Goal: Use online tool/utility: Utilize a website feature to perform a specific function

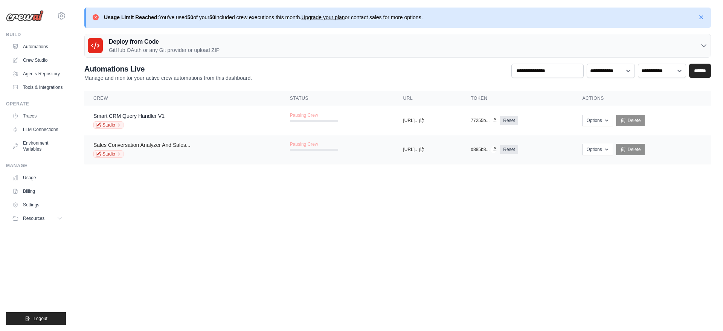
click at [179, 146] on link "Sales Conversation Analyzer And Sales..." at bounding box center [141, 145] width 97 height 6
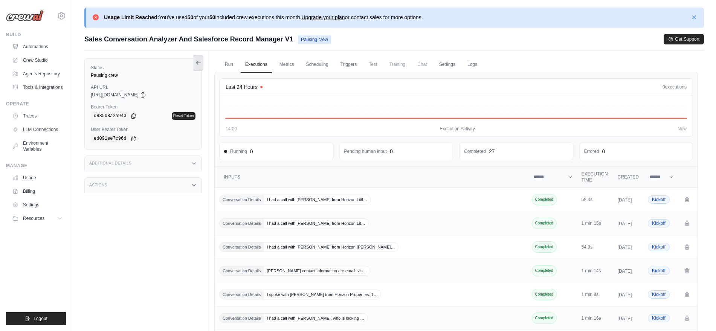
click at [200, 67] on button at bounding box center [199, 63] width 10 height 16
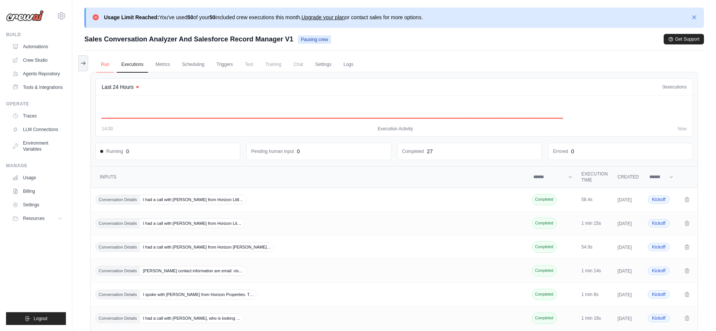
click at [108, 67] on link "Run" at bounding box center [104, 65] width 17 height 16
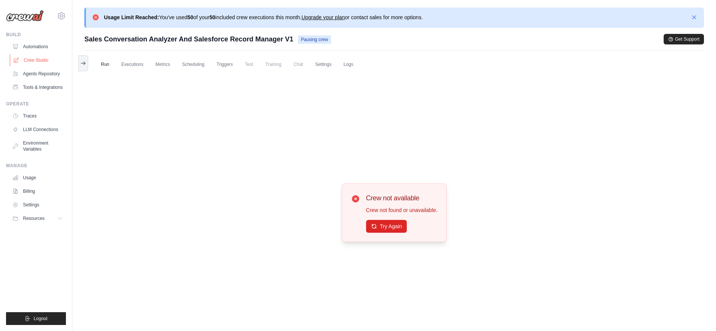
click at [44, 58] on link "Crew Studio" at bounding box center [38, 60] width 57 height 12
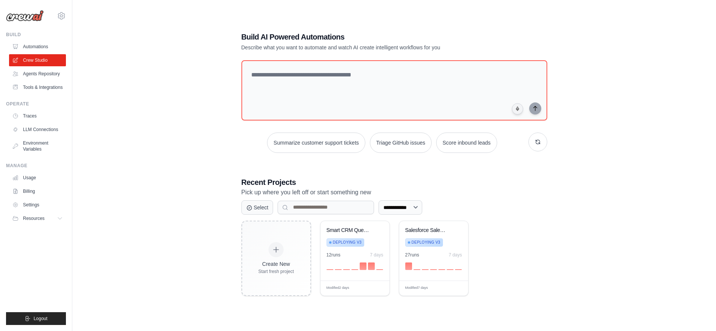
scroll to position [41, 0]
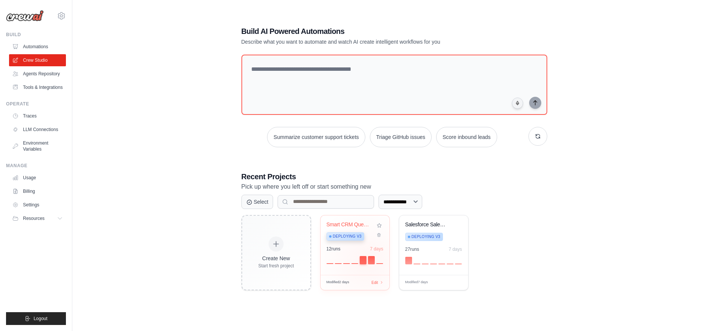
click at [366, 261] on div at bounding box center [363, 260] width 7 height 8
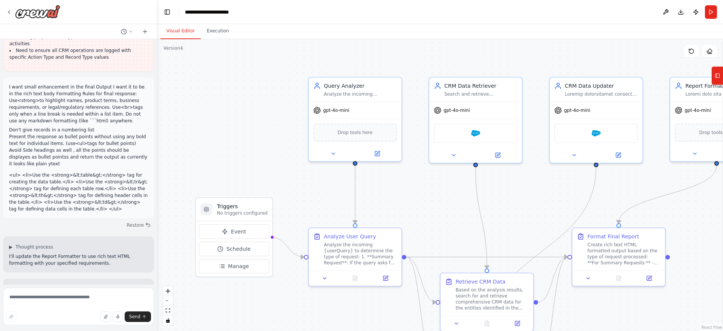
scroll to position [4663, 0]
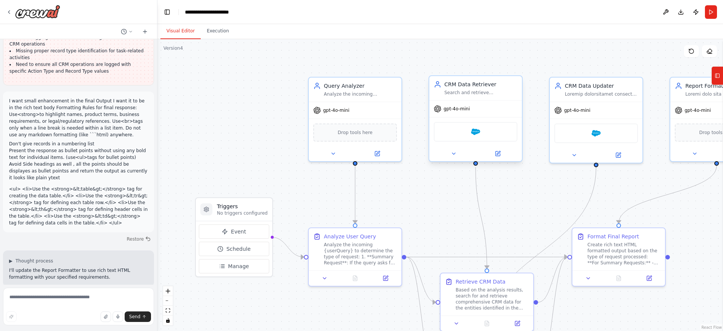
scroll to position [4663, 0]
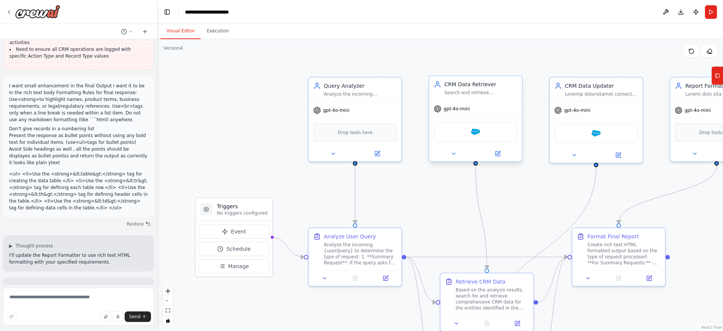
click at [487, 133] on div "Salesforce" at bounding box center [476, 132] width 84 height 20
click at [495, 160] on div at bounding box center [475, 153] width 93 height 15
click at [499, 154] on icon at bounding box center [497, 153] width 5 height 5
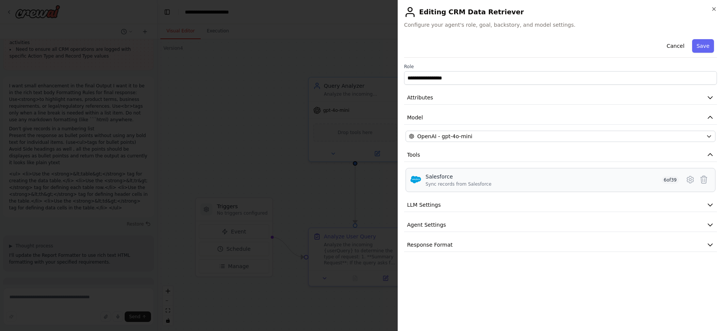
click at [480, 184] on div "Sync records from Salesforce" at bounding box center [458, 184] width 66 height 6
click at [692, 181] on icon at bounding box center [690, 179] width 9 height 9
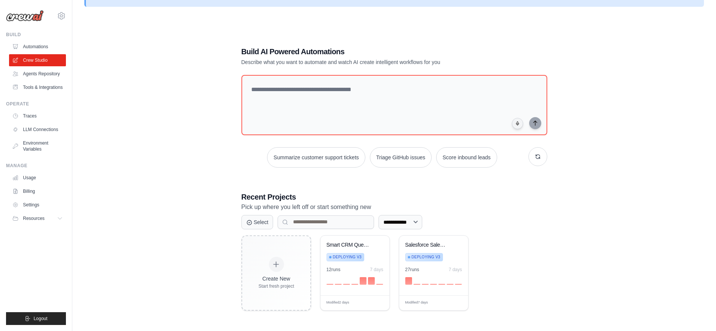
scroll to position [41, 0]
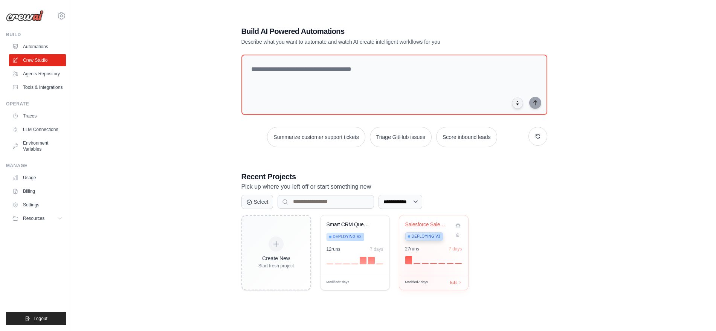
click at [418, 274] on div "Salesforce Sales Rep Assistant Deploying v3 27 run s 7 days Modified 7 days Edit" at bounding box center [434, 252] width 70 height 75
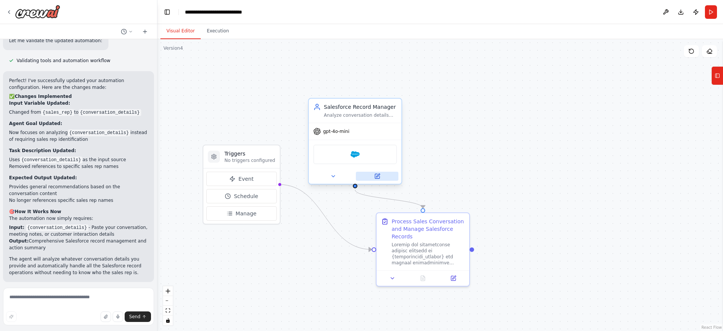
scroll to position [1208, 0]
click at [378, 177] on icon at bounding box center [377, 176] width 5 height 5
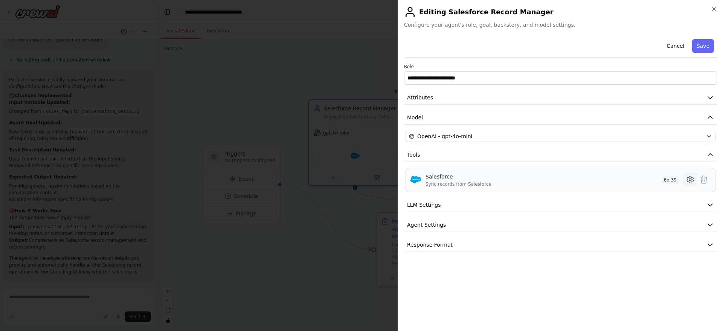
click at [688, 181] on icon at bounding box center [690, 179] width 9 height 9
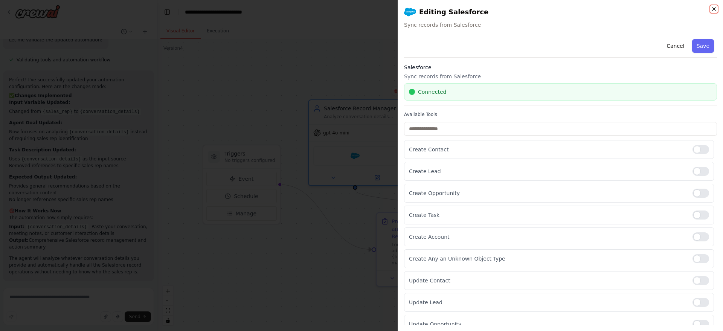
click at [711, 11] on icon "button" at bounding box center [714, 9] width 6 height 6
